Goal: Task Accomplishment & Management: Manage account settings

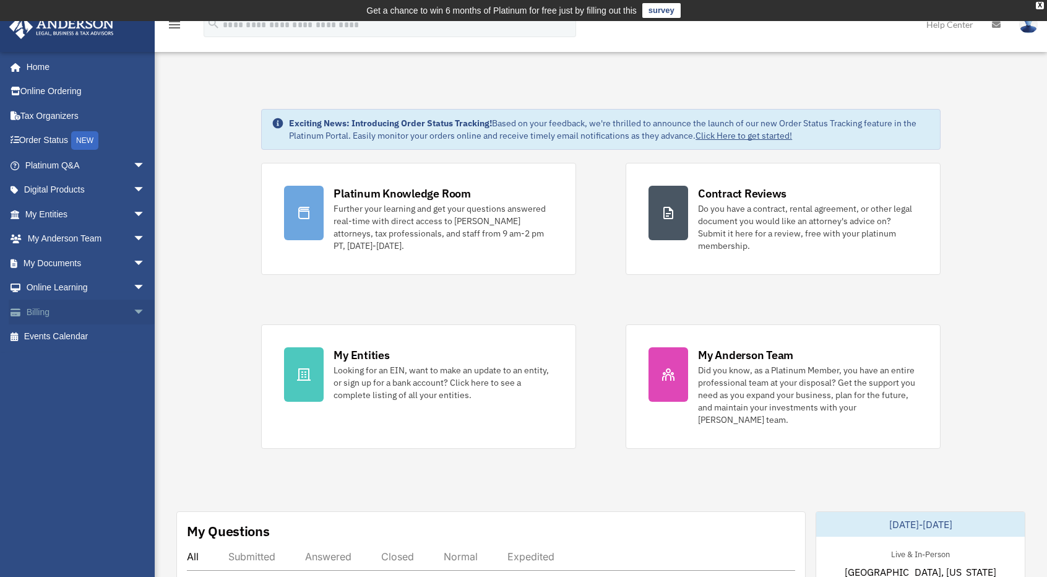
click at [74, 314] on link "Billing arrow_drop_down" at bounding box center [86, 312] width 155 height 25
click at [133, 311] on span "arrow_drop_down" at bounding box center [145, 312] width 25 height 25
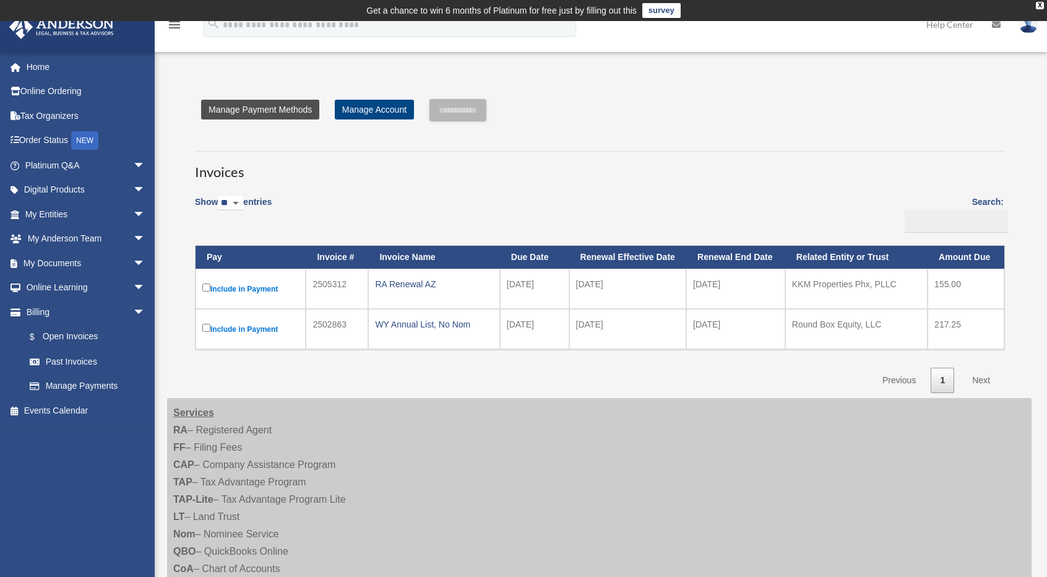
click at [270, 111] on link "Manage Payment Methods" at bounding box center [260, 110] width 118 height 20
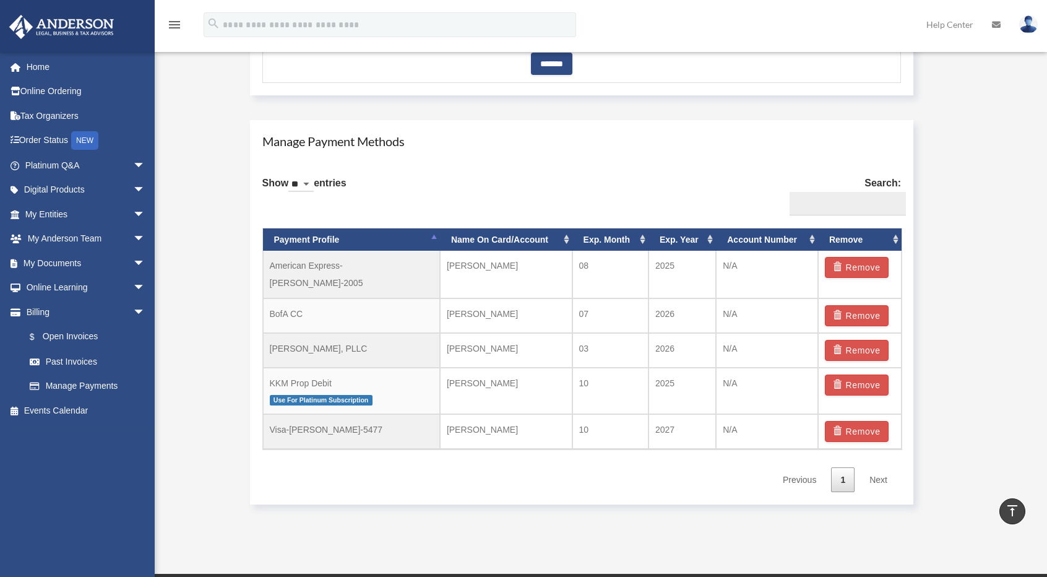
scroll to position [696, 0]
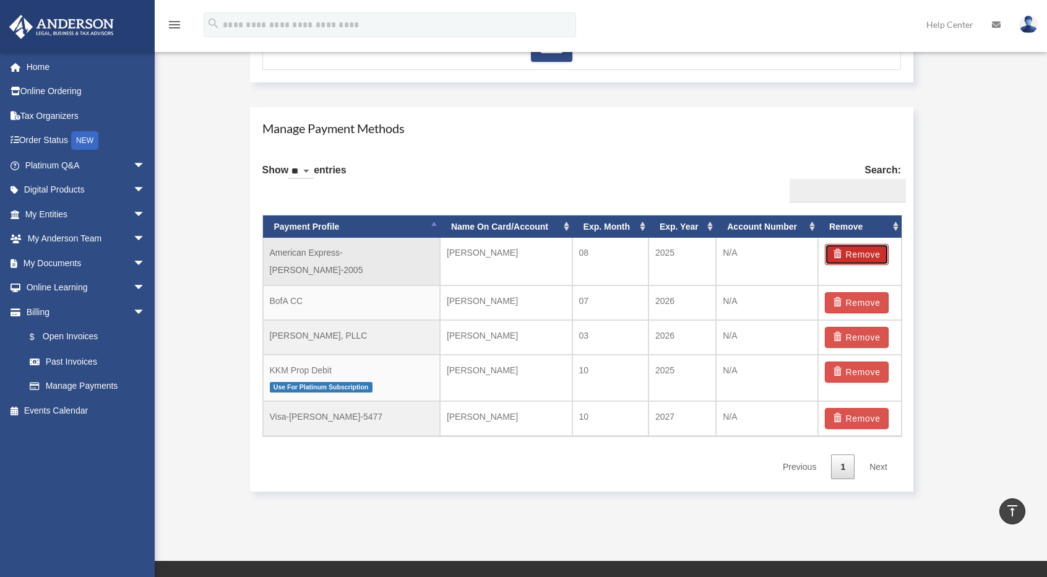
click at [852, 251] on button "Remove" at bounding box center [857, 254] width 64 height 21
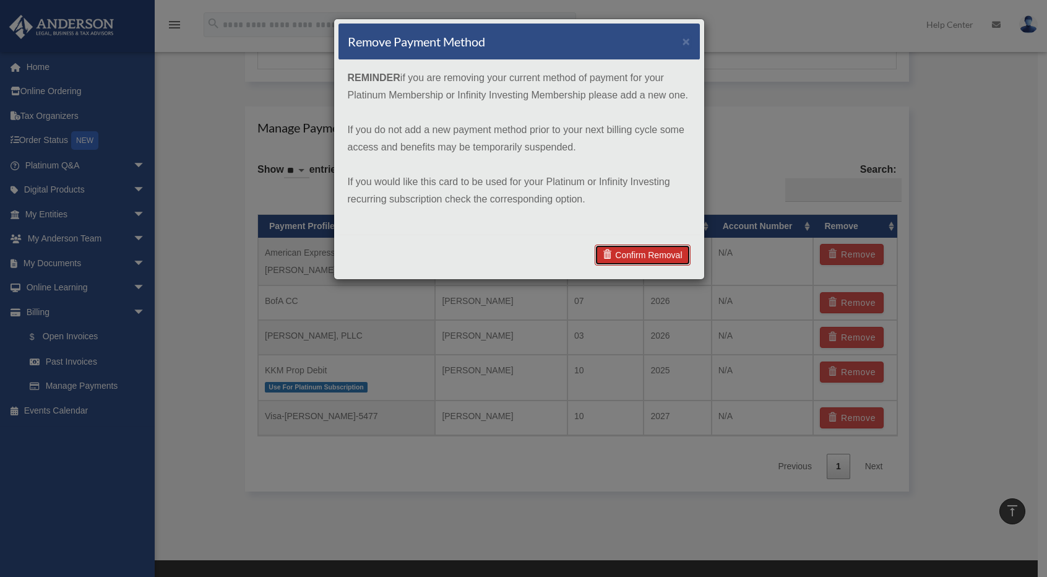
click at [658, 252] on link "Confirm Removal" at bounding box center [642, 254] width 95 height 21
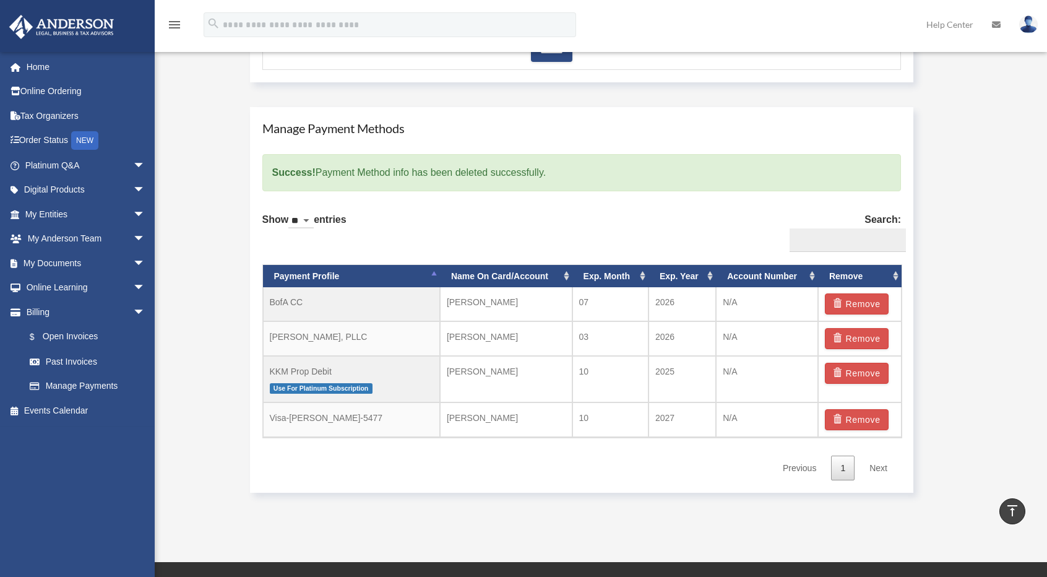
scroll to position [758, 0]
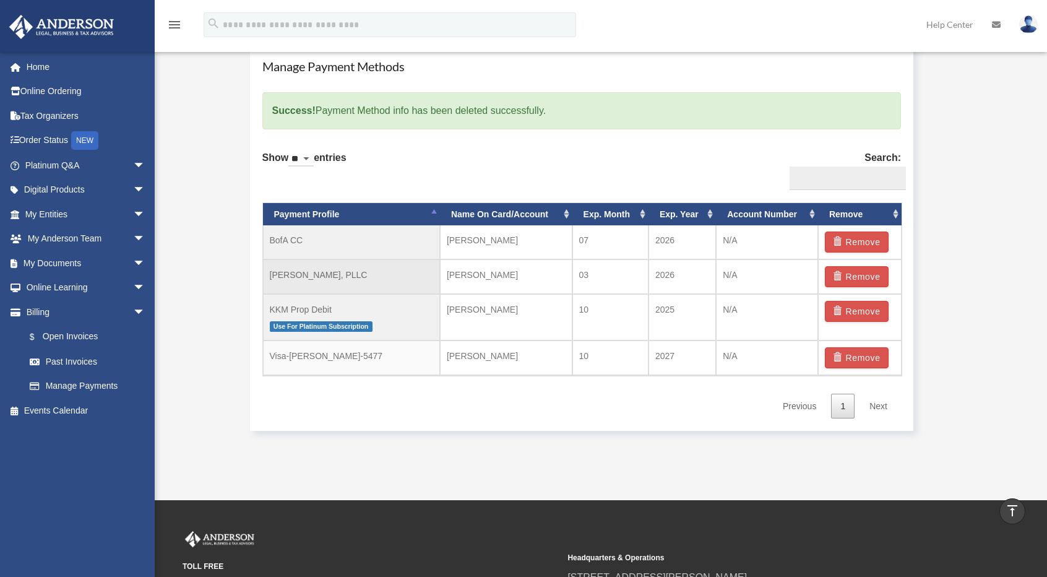
click at [365, 279] on td "Kevin A Haught, PLLC" at bounding box center [351, 276] width 177 height 35
click at [330, 272] on td "Kevin A Haught, PLLC" at bounding box center [351, 276] width 177 height 35
click at [423, 274] on td "Kevin A Haught, PLLC" at bounding box center [351, 276] width 177 height 35
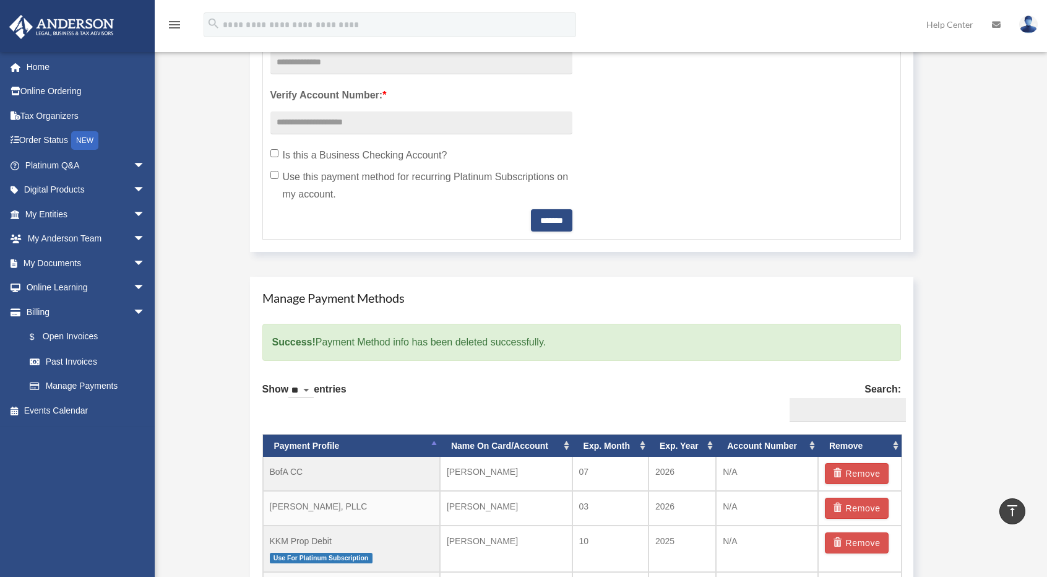
scroll to position [681, 0]
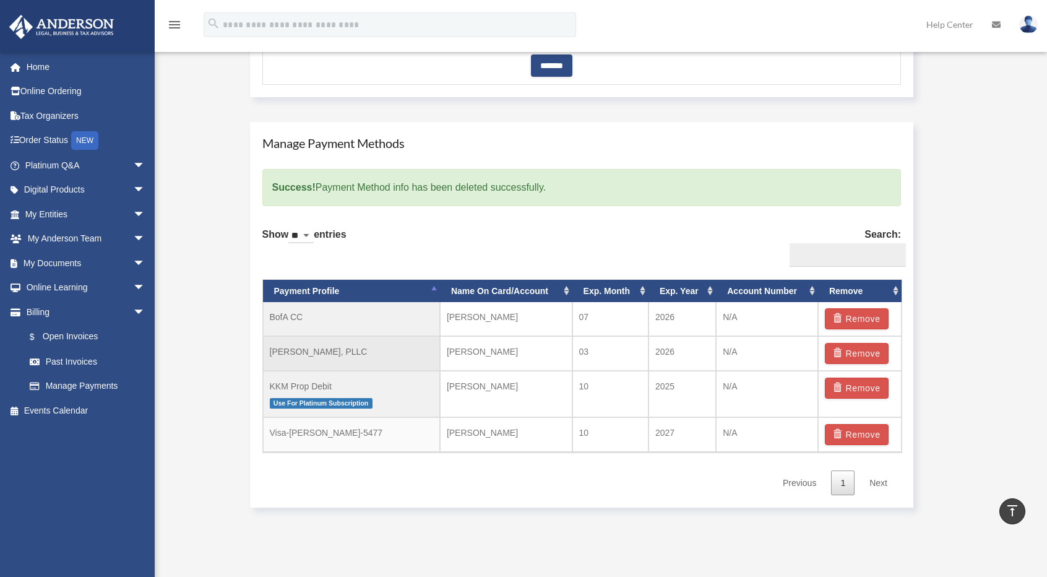
click at [290, 354] on td "Kevin A Haught, PLLC" at bounding box center [351, 353] width 177 height 35
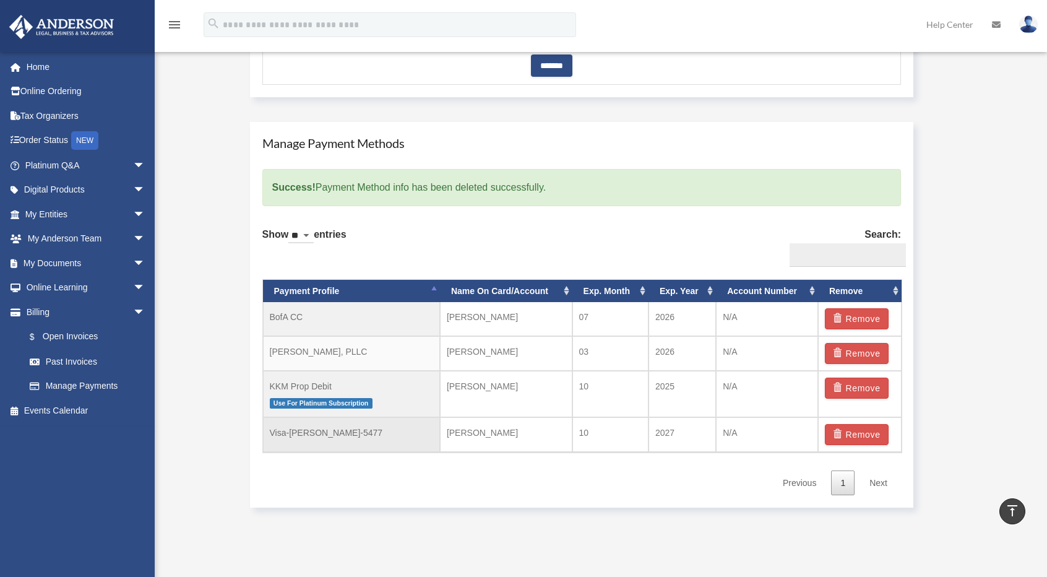
click at [319, 433] on td "Visa-Kevin-Haught-5477" at bounding box center [351, 434] width 177 height 35
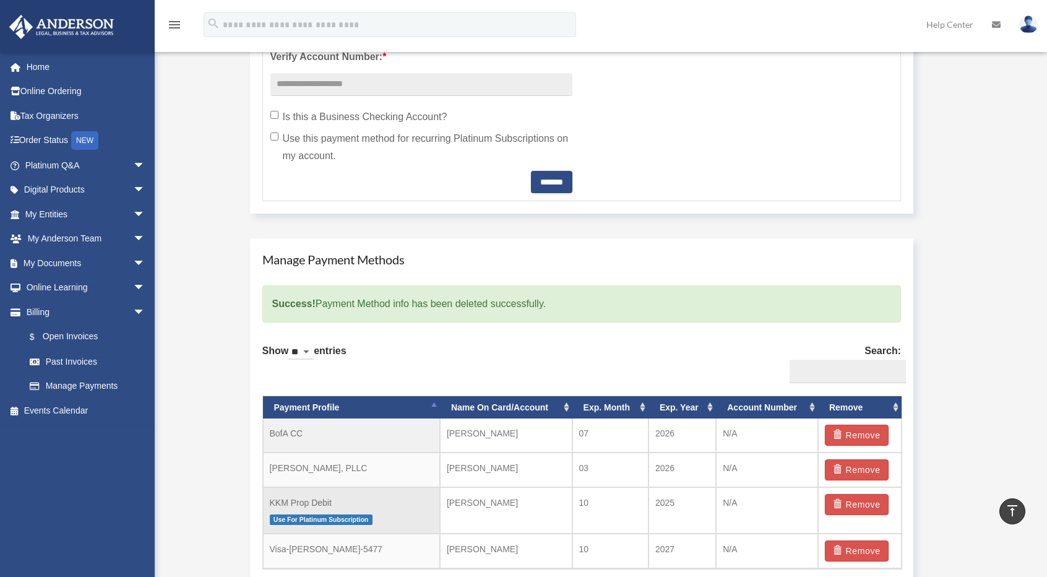
scroll to position [433, 0]
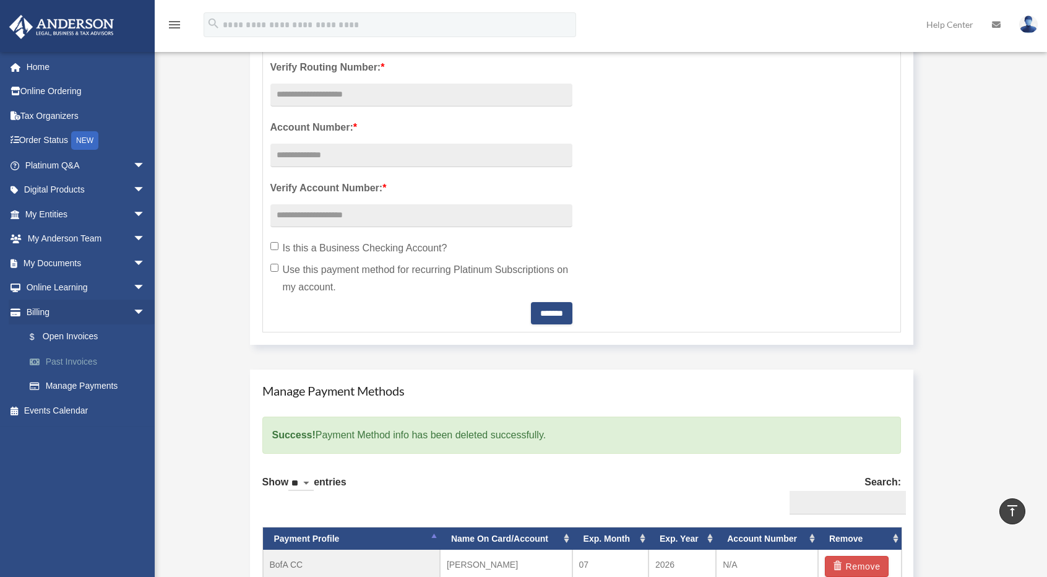
click at [94, 363] on link "Past Invoices" at bounding box center [90, 361] width 147 height 25
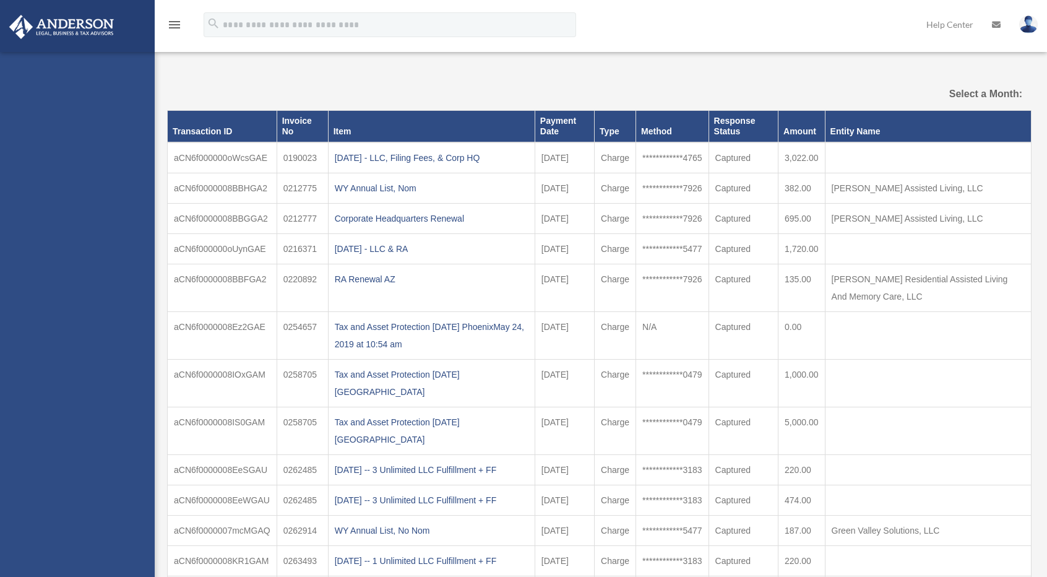
select select
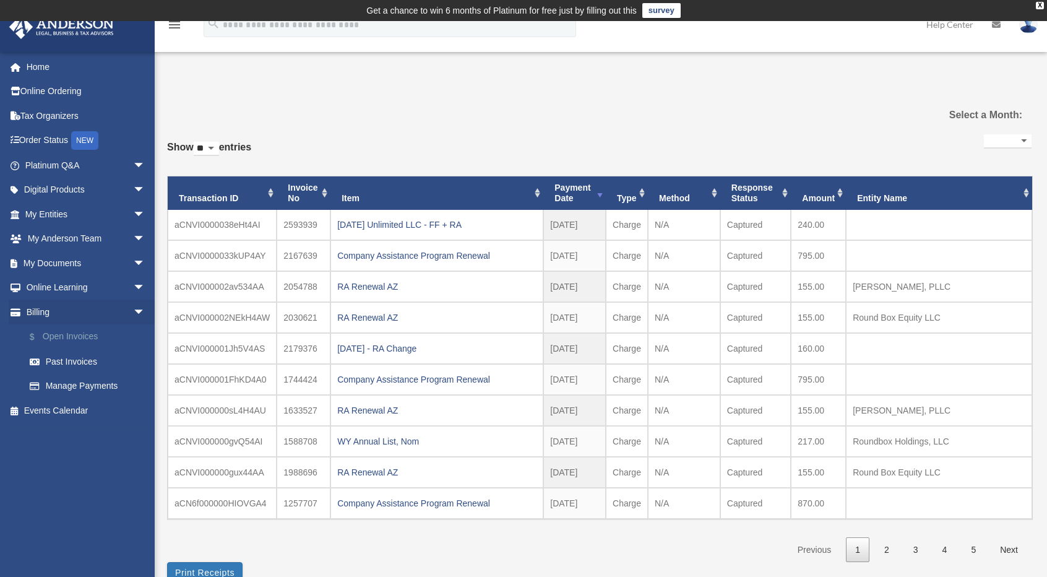
click at [90, 339] on link "$ Open Invoices" at bounding box center [90, 336] width 147 height 25
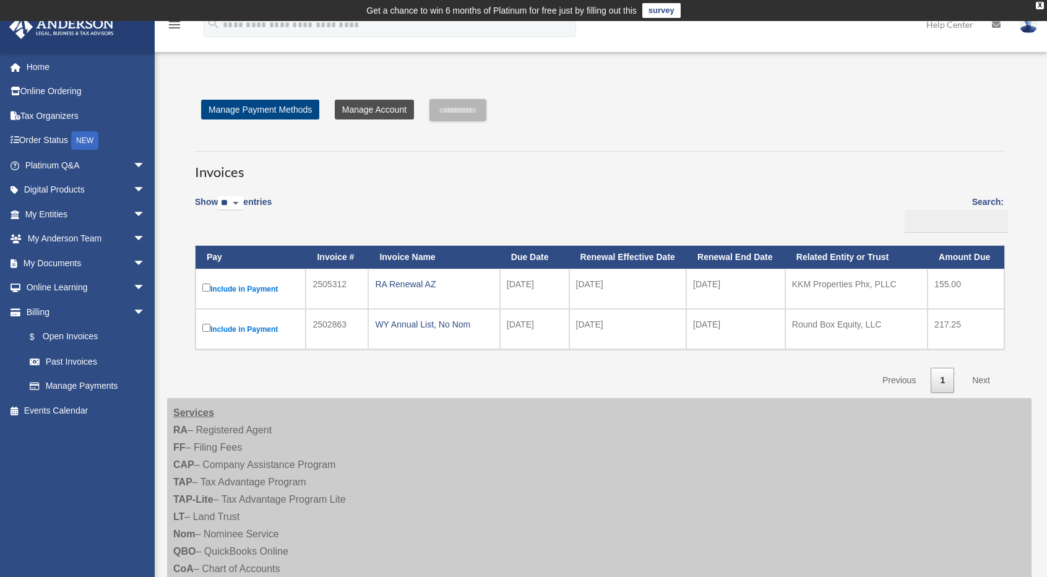
click at [365, 113] on link "Manage Account" at bounding box center [374, 110] width 79 height 20
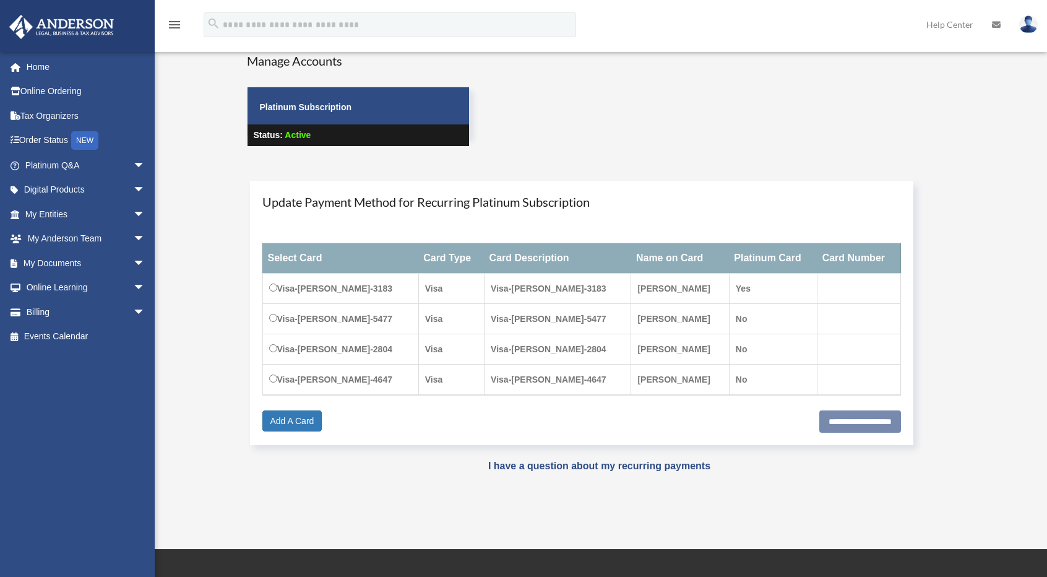
scroll to position [62, 0]
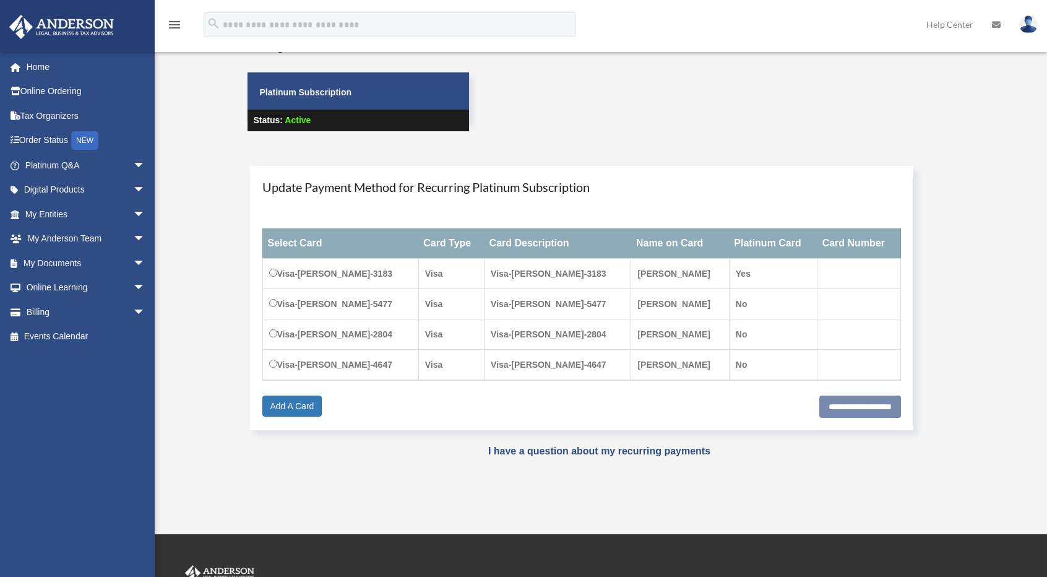
click at [272, 306] on td "Visa-[PERSON_NAME]-5477" at bounding box center [340, 304] width 156 height 30
click at [852, 405] on input "**********" at bounding box center [860, 406] width 82 height 22
type input "**********"
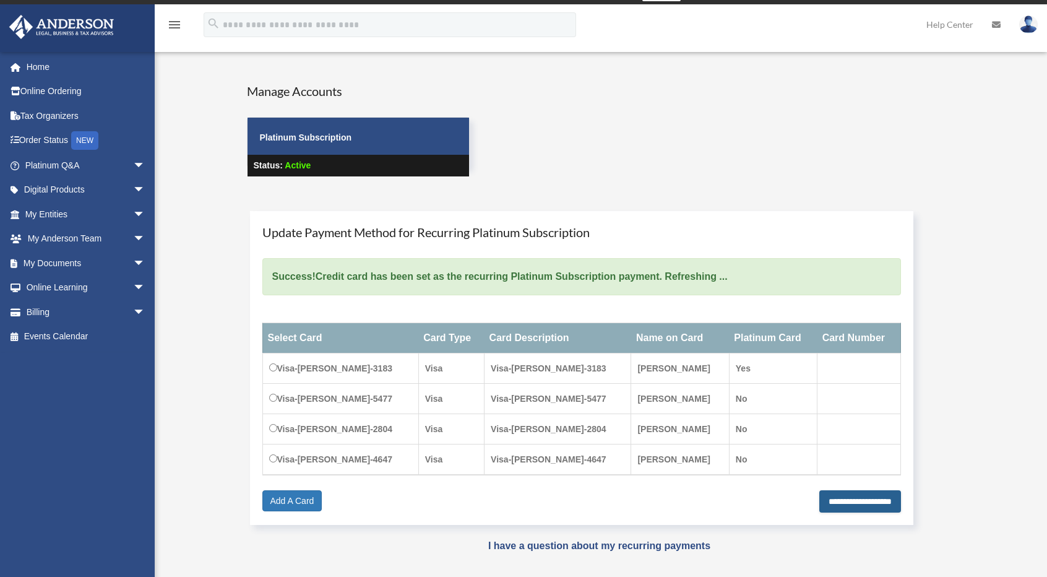
scroll to position [0, 0]
